Goal: Check status: Check status

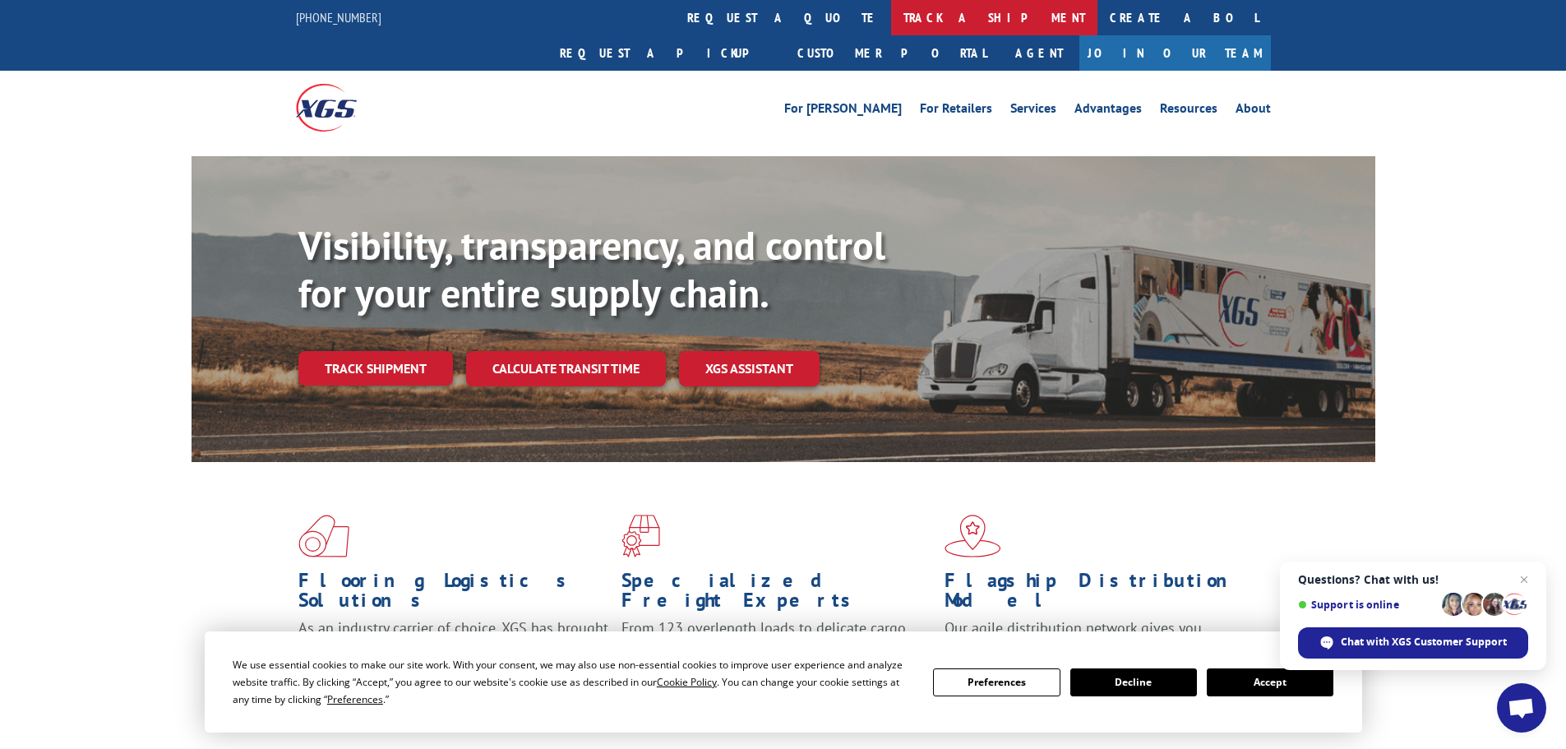
click at [891, 22] on link "track a shipment" at bounding box center [994, 17] width 206 height 35
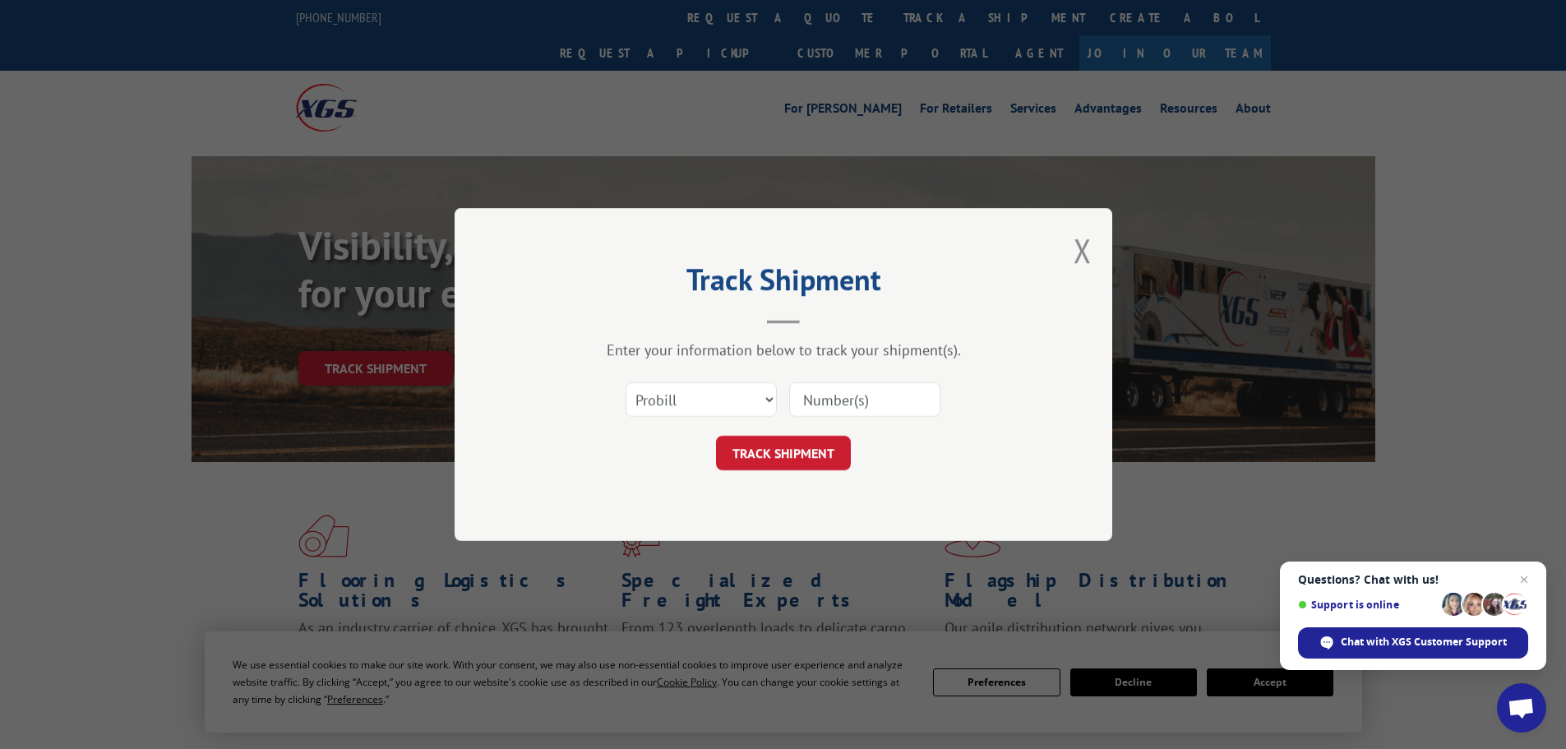
paste input "261912250904"
type input "261912250904"
click at [835, 453] on button "TRACK SHIPMENT" at bounding box center [783, 453] width 135 height 35
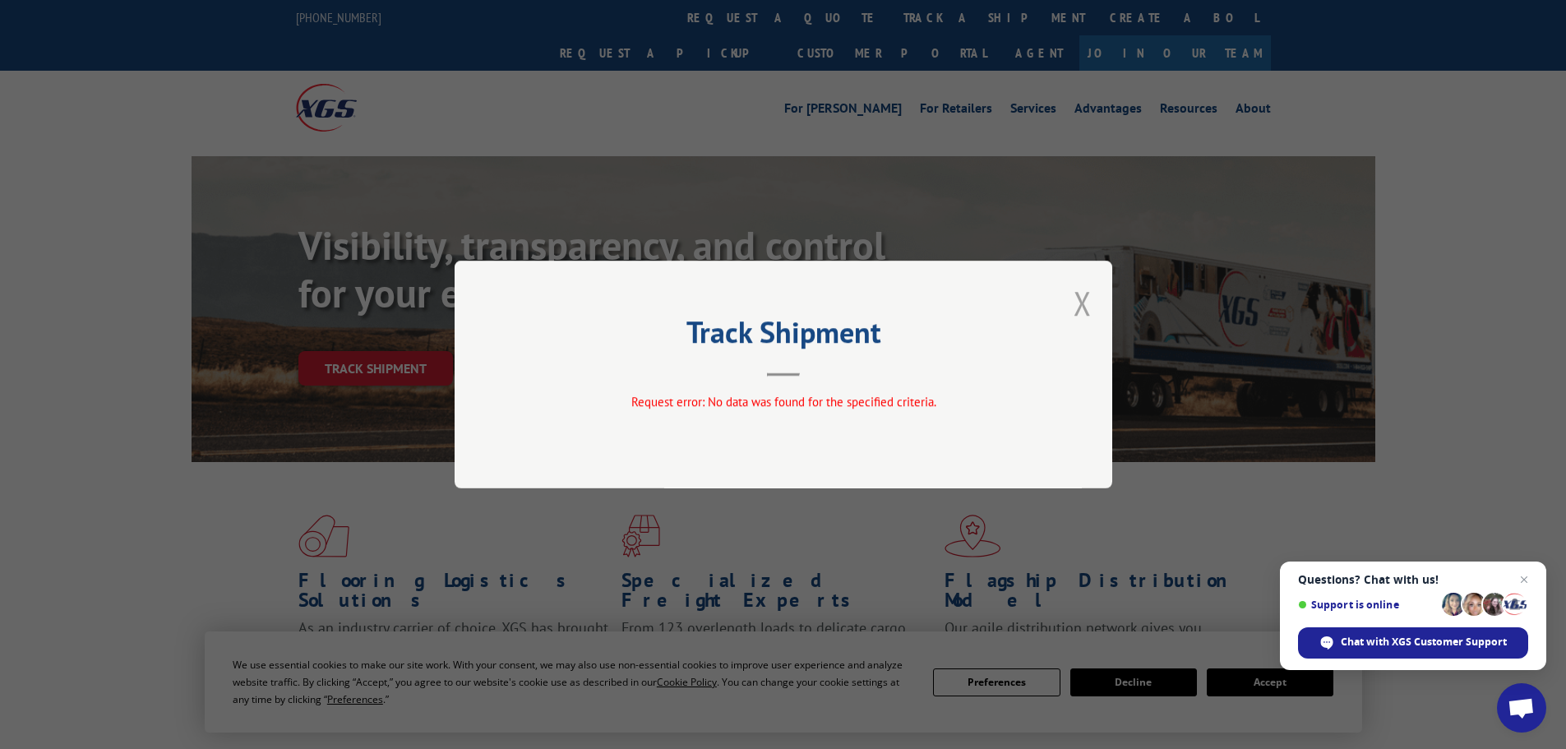
click at [1082, 300] on button "Close modal" at bounding box center [1083, 303] width 18 height 44
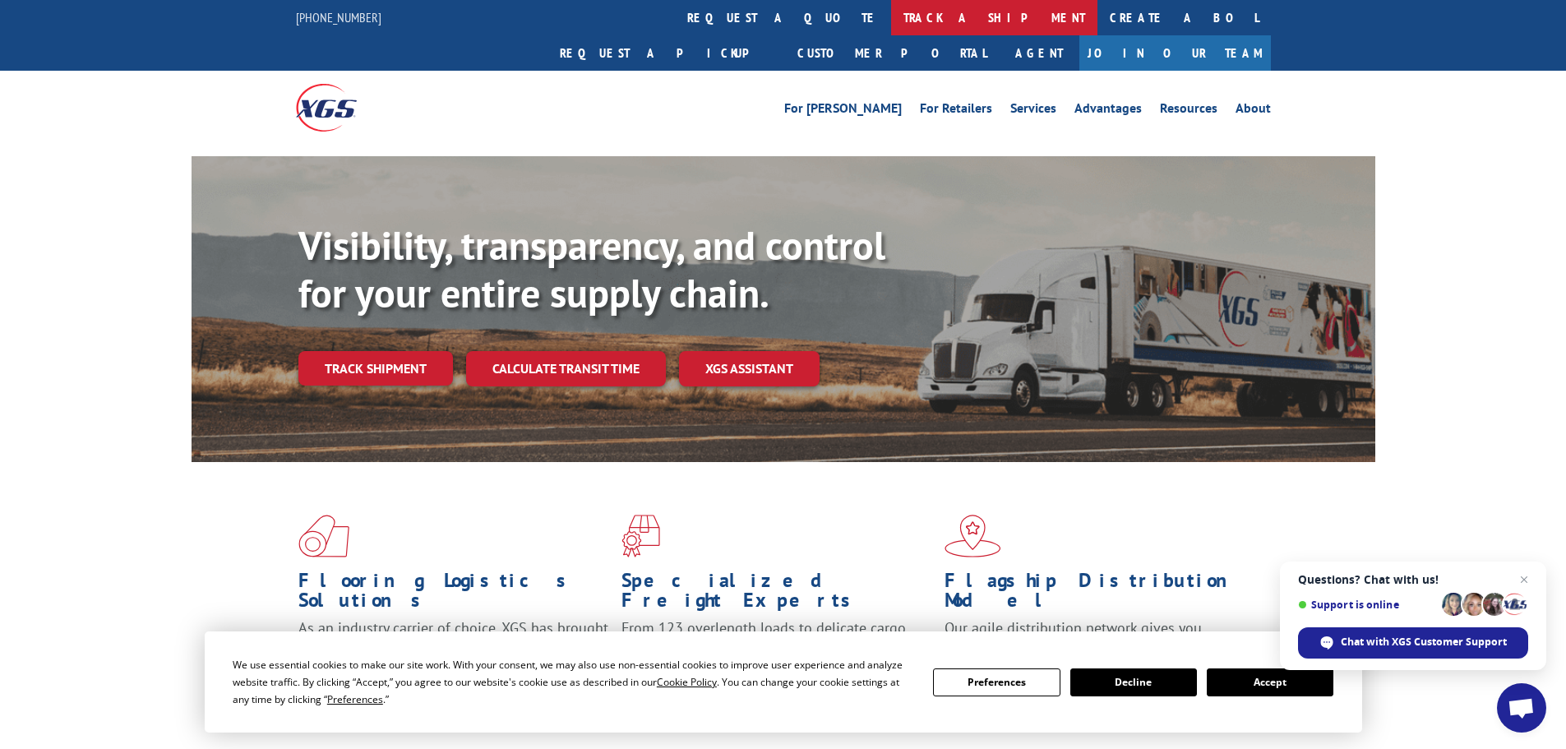
click at [891, 30] on link "track a shipment" at bounding box center [994, 17] width 206 height 35
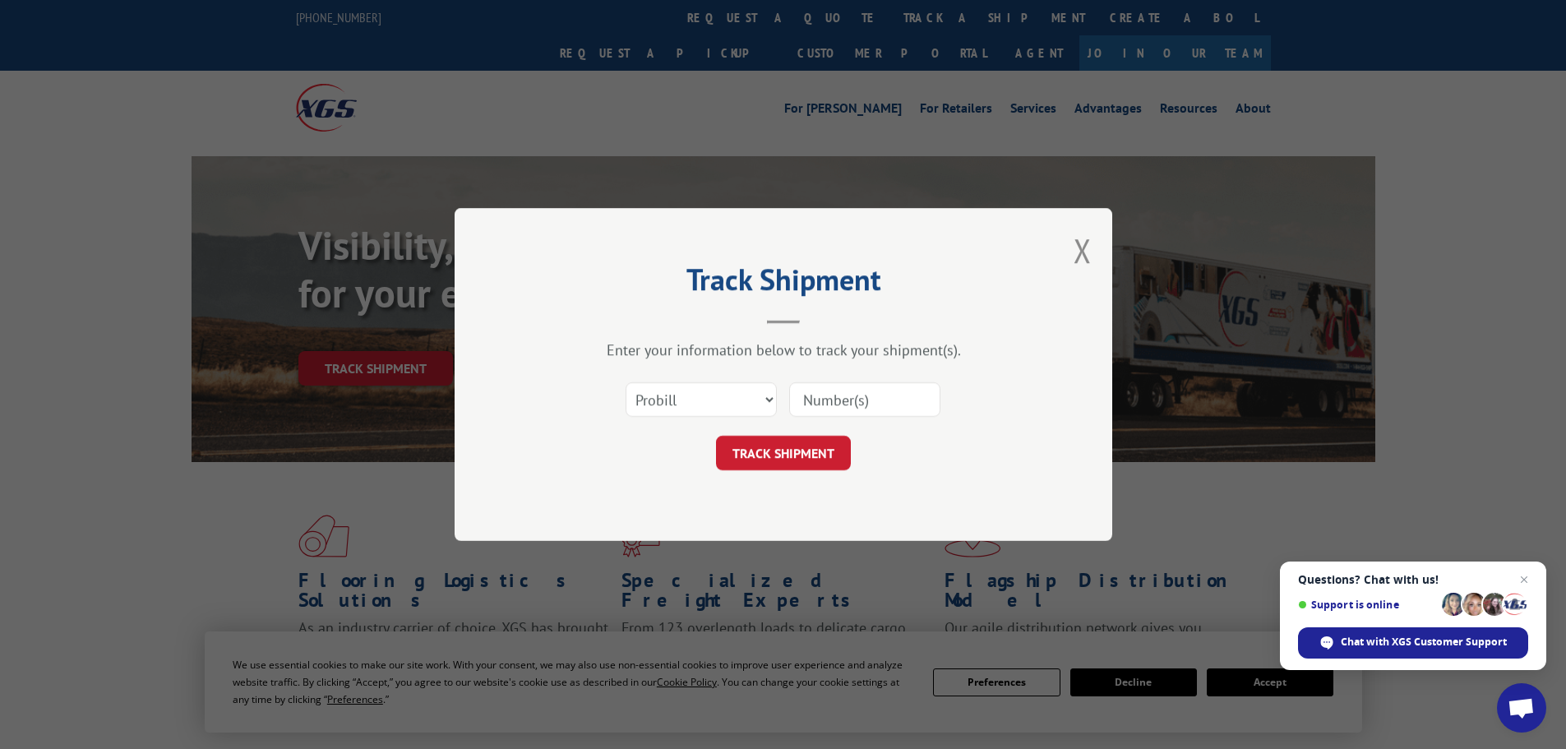
click at [738, 382] on div "Select category... Probill BOL PO" at bounding box center [702, 400] width 150 height 38
click at [734, 405] on select "Select category... Probill BOL PO" at bounding box center [701, 399] width 151 height 35
select select "bol"
click at [626, 382] on select "Select category... Probill BOL PO" at bounding box center [701, 399] width 151 height 35
paste input "449429"
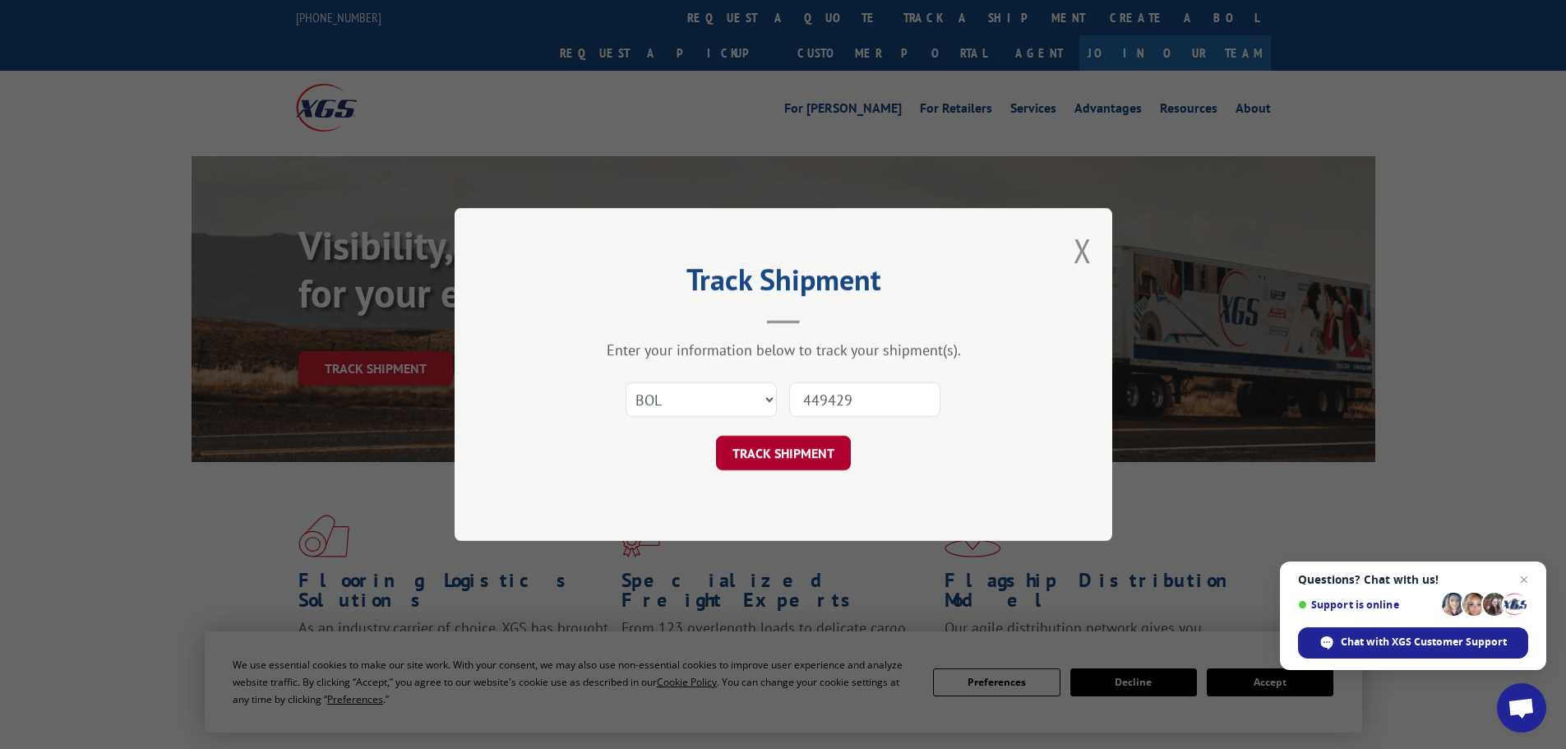
type input "449429"
click at [800, 451] on button "TRACK SHIPMENT" at bounding box center [783, 453] width 135 height 35
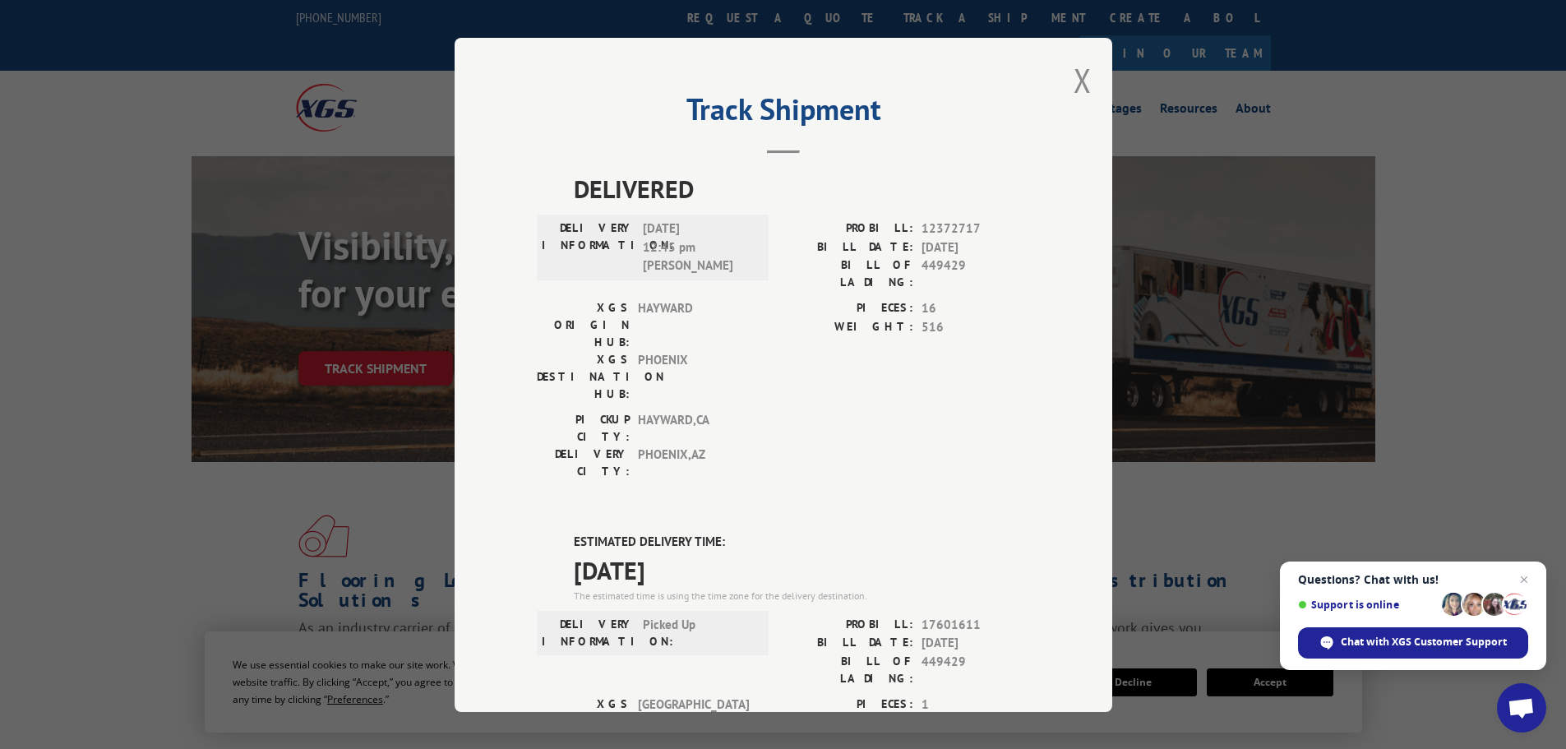
drag, startPoint x: 564, startPoint y: 466, endPoint x: 706, endPoint y: 479, distance: 142.0
copy span "[DATE]"
